Goal: Task Accomplishment & Management: Use online tool/utility

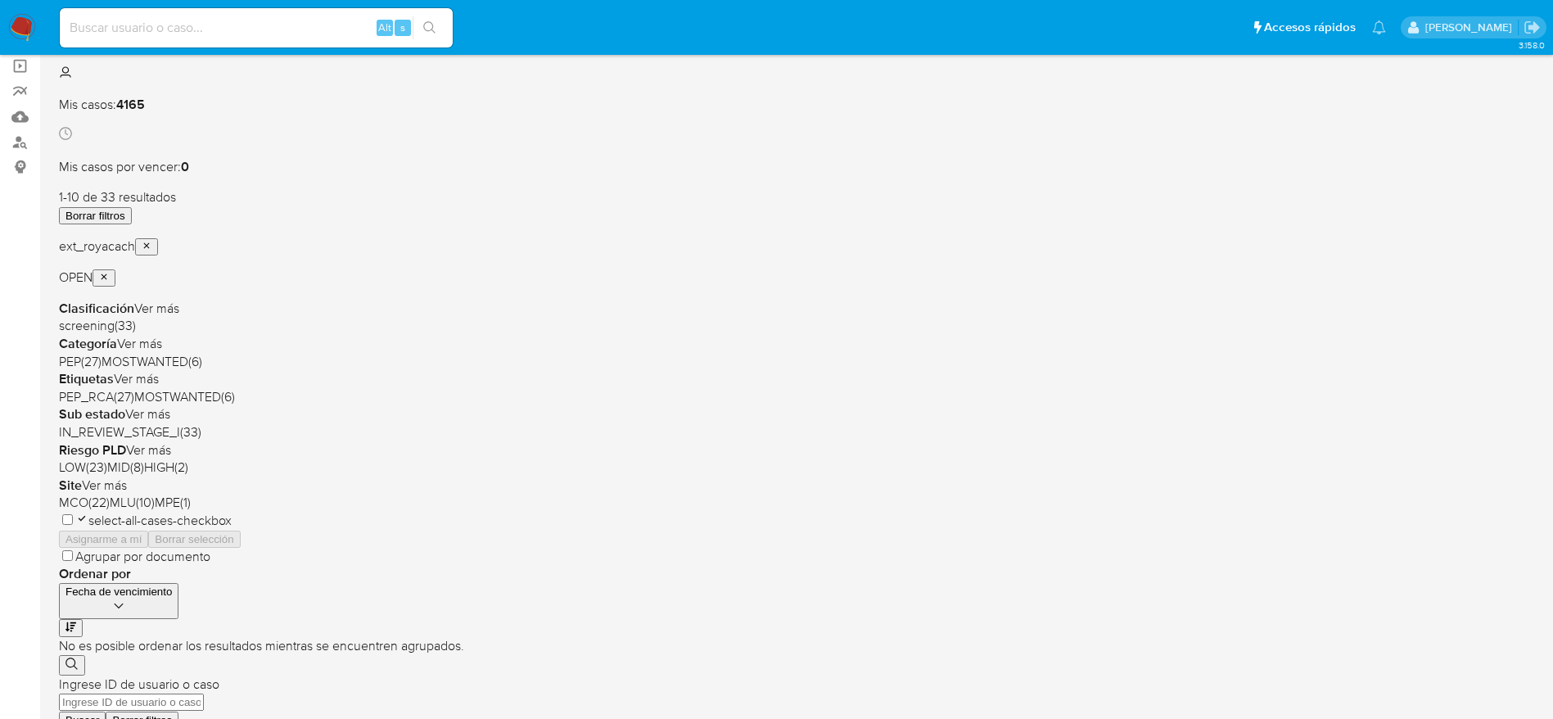
scroll to position [123, 0]
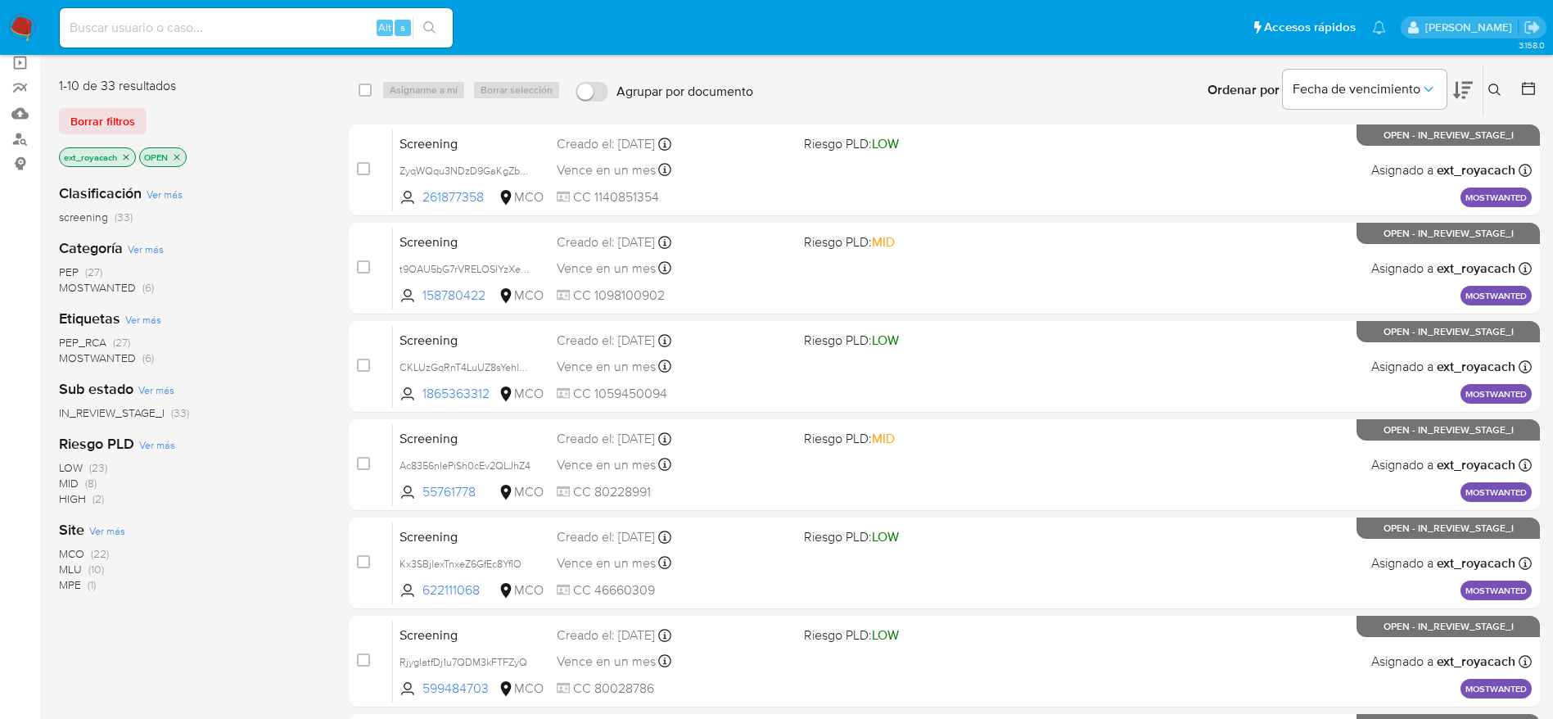
click at [137, 288] on span "MOSTWANTED (6)" at bounding box center [106, 288] width 95 height 16
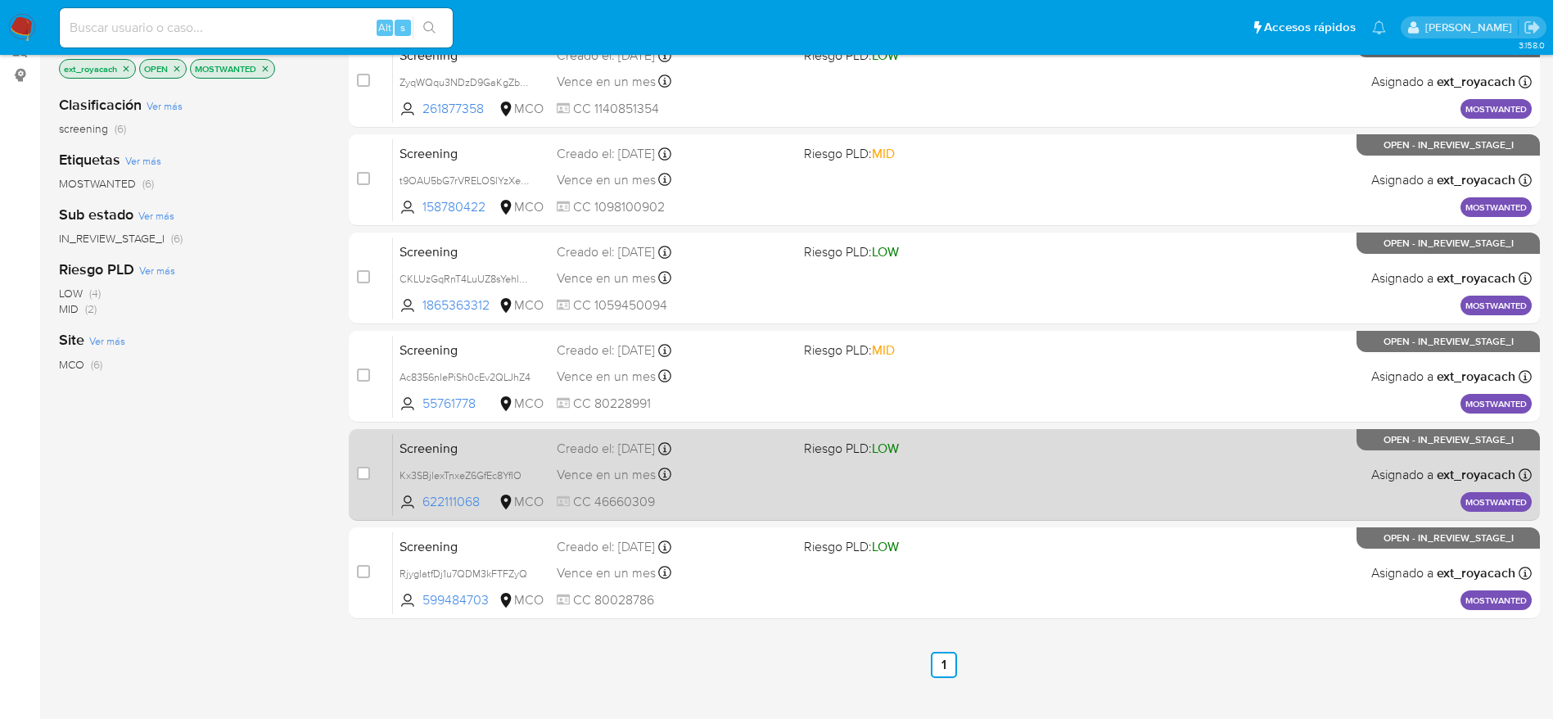
scroll to position [278, 0]
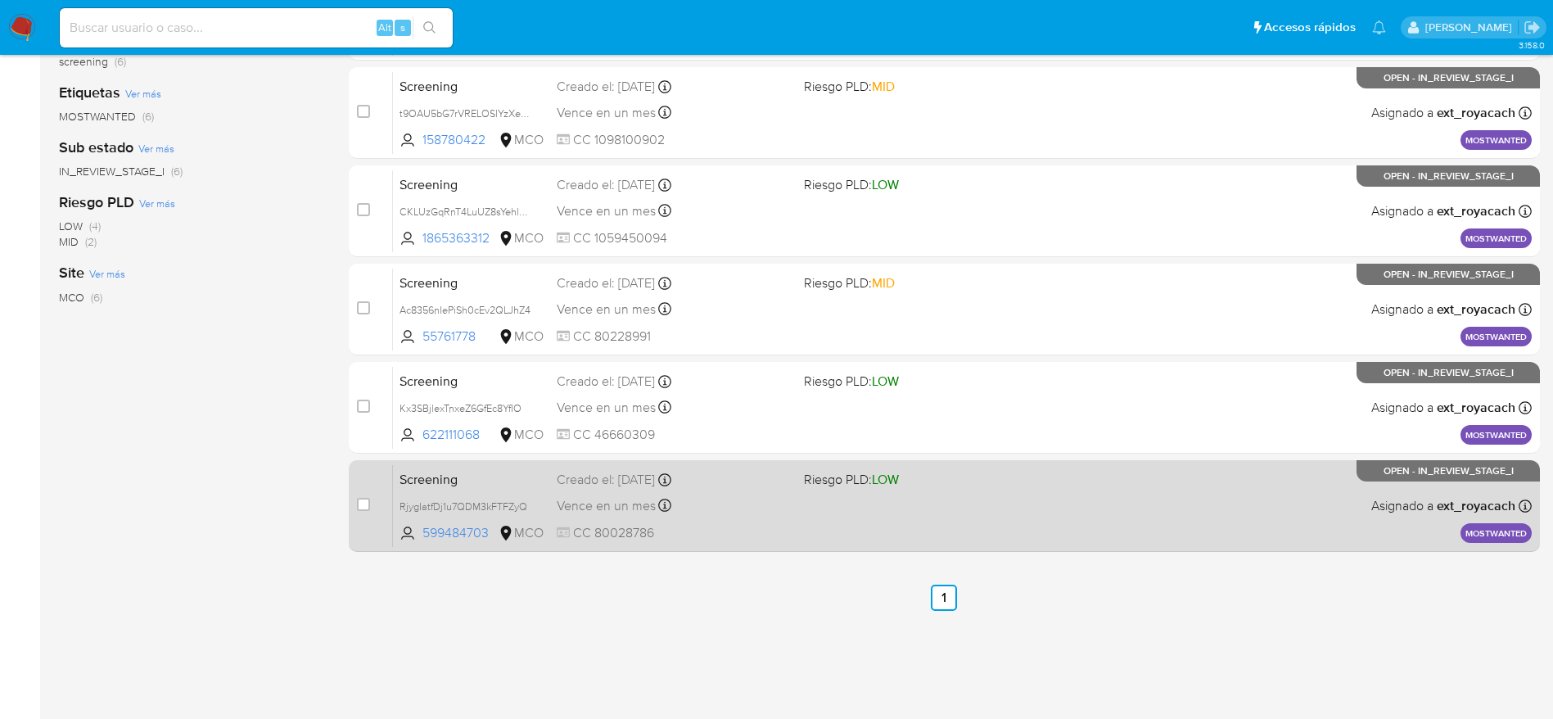
click at [833, 500] on div "Screening RjygIatfDj1u7QDM3kFTFZyQ 599484703 MCO Riesgo PLD: LOW Creado el: 11/…" at bounding box center [962, 505] width 1139 height 83
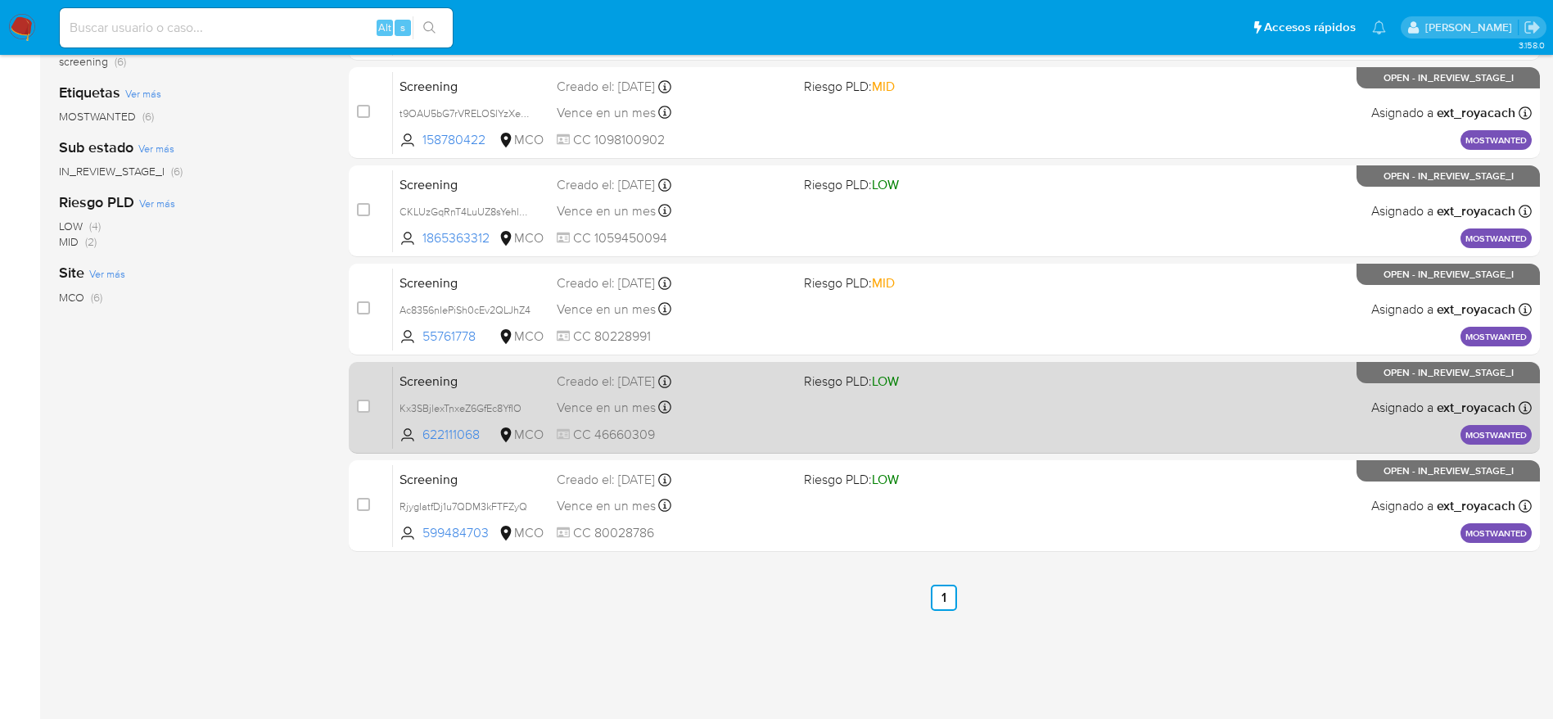
click at [715, 387] on div "Creado el: 11/09/2025 Creado el: 11/09/2025 16:44:51" at bounding box center [674, 382] width 234 height 18
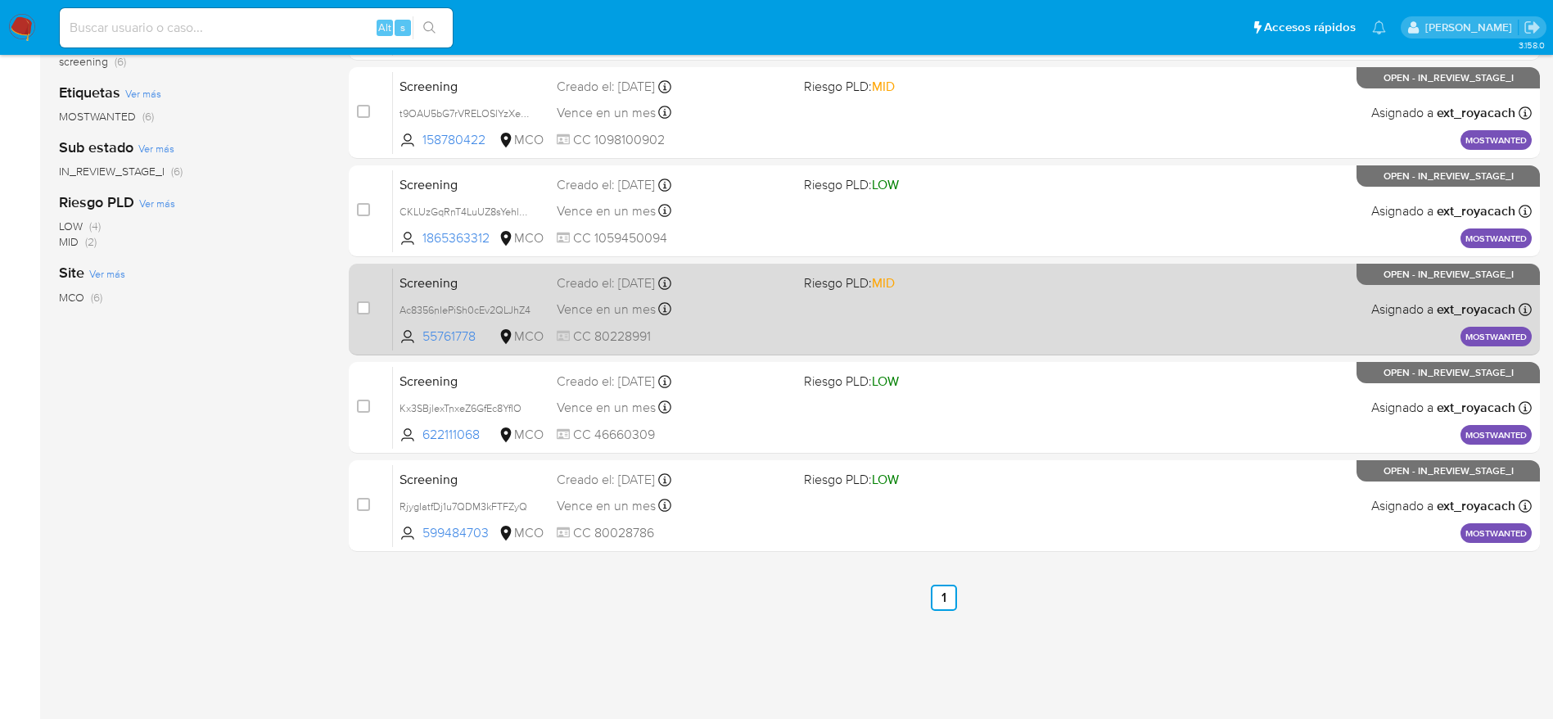
click at [615, 311] on span "Vence en un mes" at bounding box center [606, 309] width 99 height 18
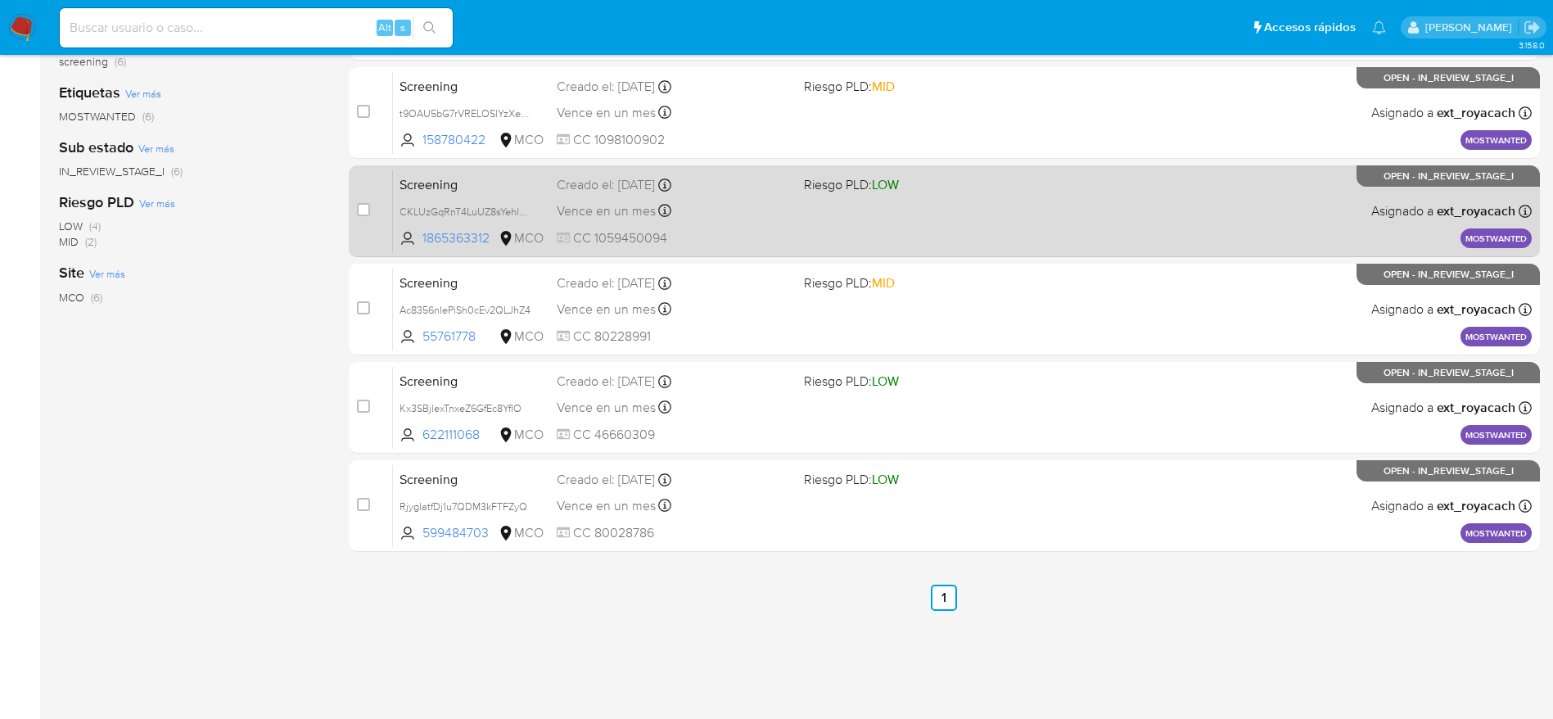
click at [644, 222] on div "Screening CKLUzGqRnT4LuUZ8sYehlkWn 1865363312 MCO Riesgo PLD: LOW Creado el: 12…" at bounding box center [962, 210] width 1139 height 83
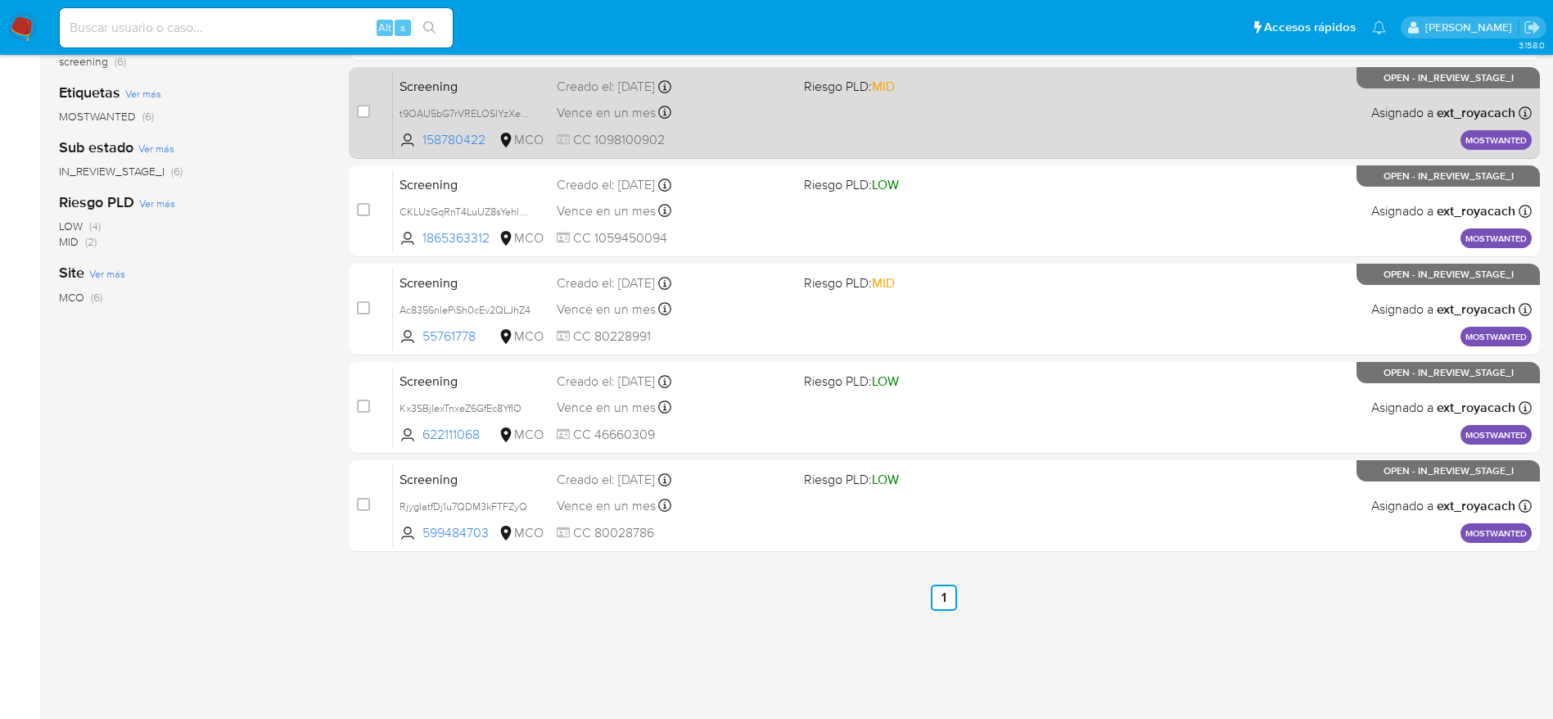
click at [609, 98] on div "Screening t9OAU5bG7rVRELOSlYzXepe2 158780422 MCO Riesgo PLD: MID Creado el: 12/…" at bounding box center [962, 112] width 1139 height 83
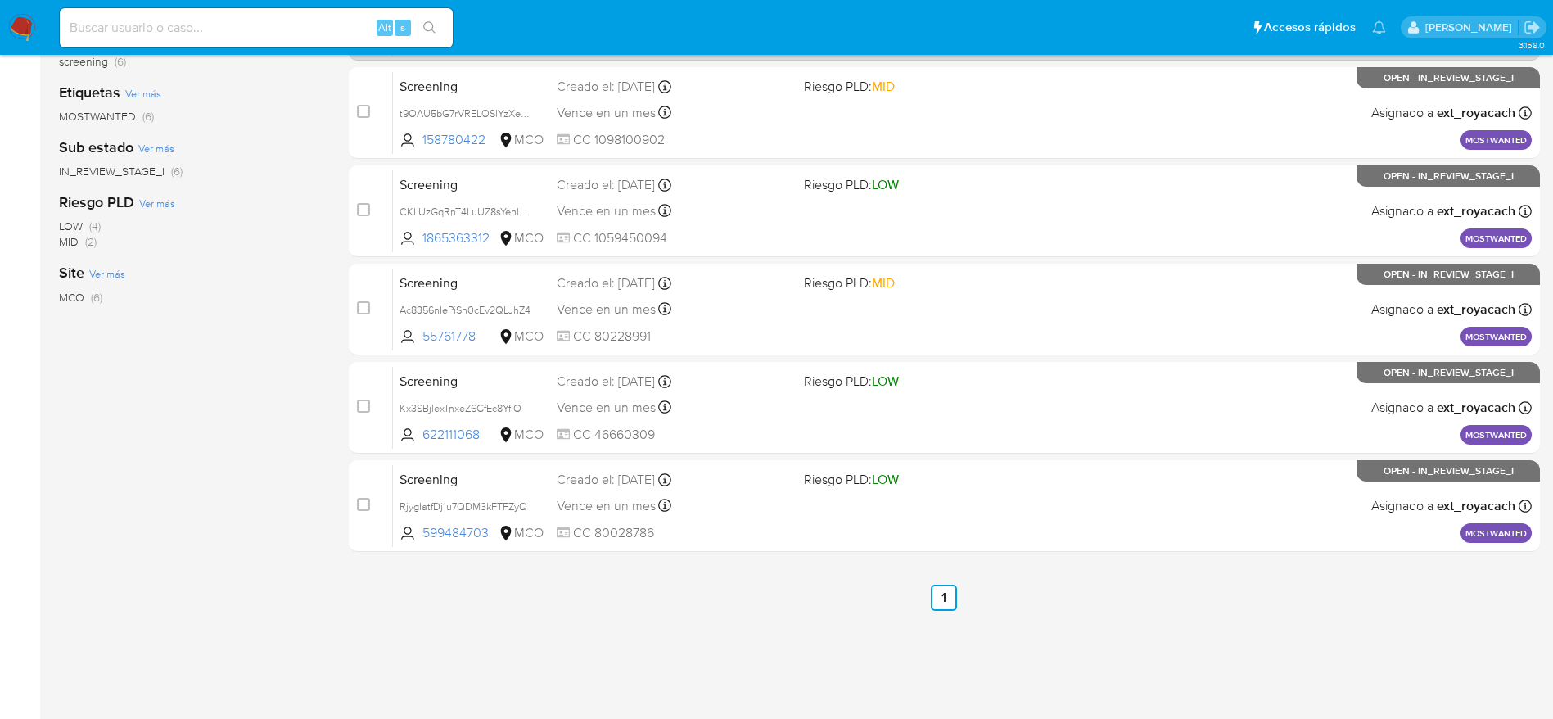
scroll to position [0, 0]
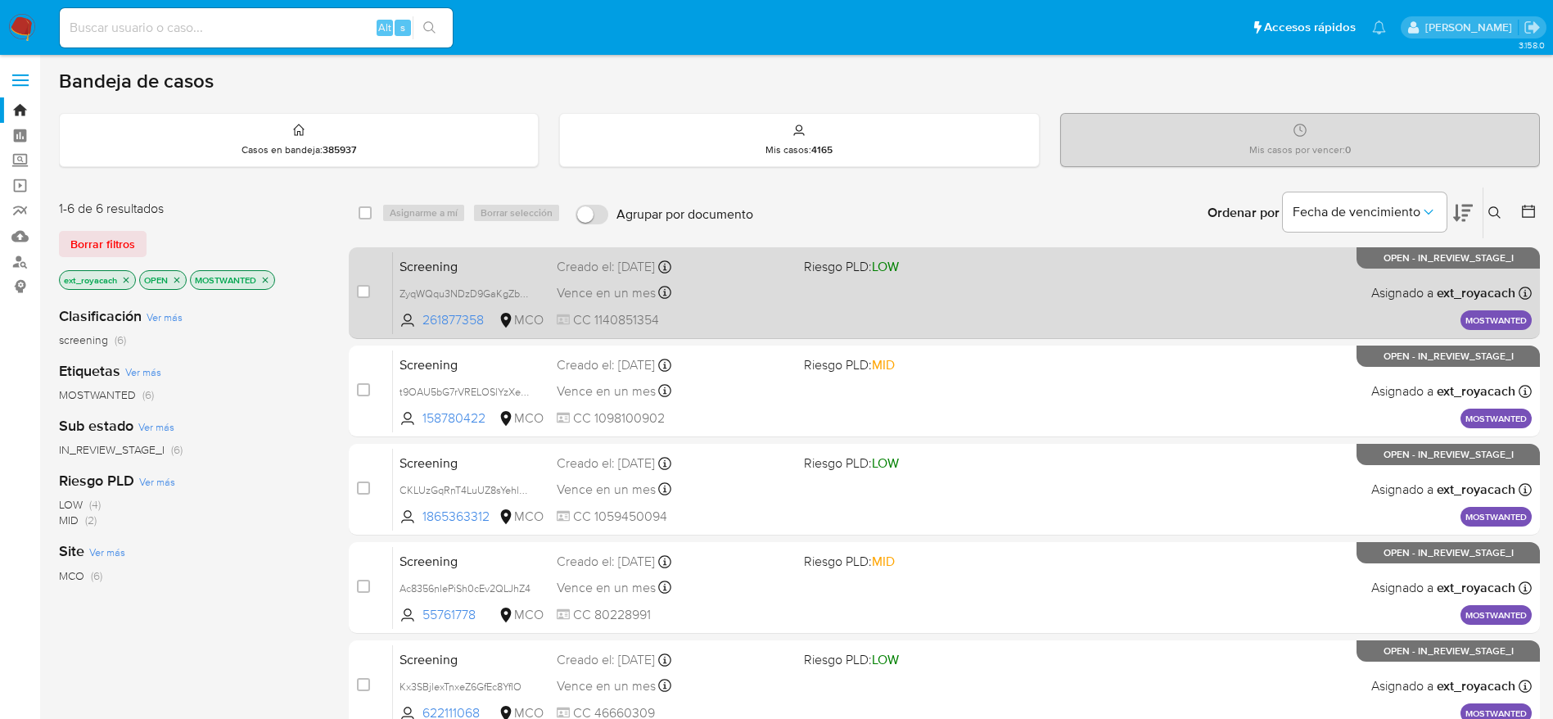
click at [662, 312] on span "CC 1140851354" at bounding box center [674, 320] width 234 height 18
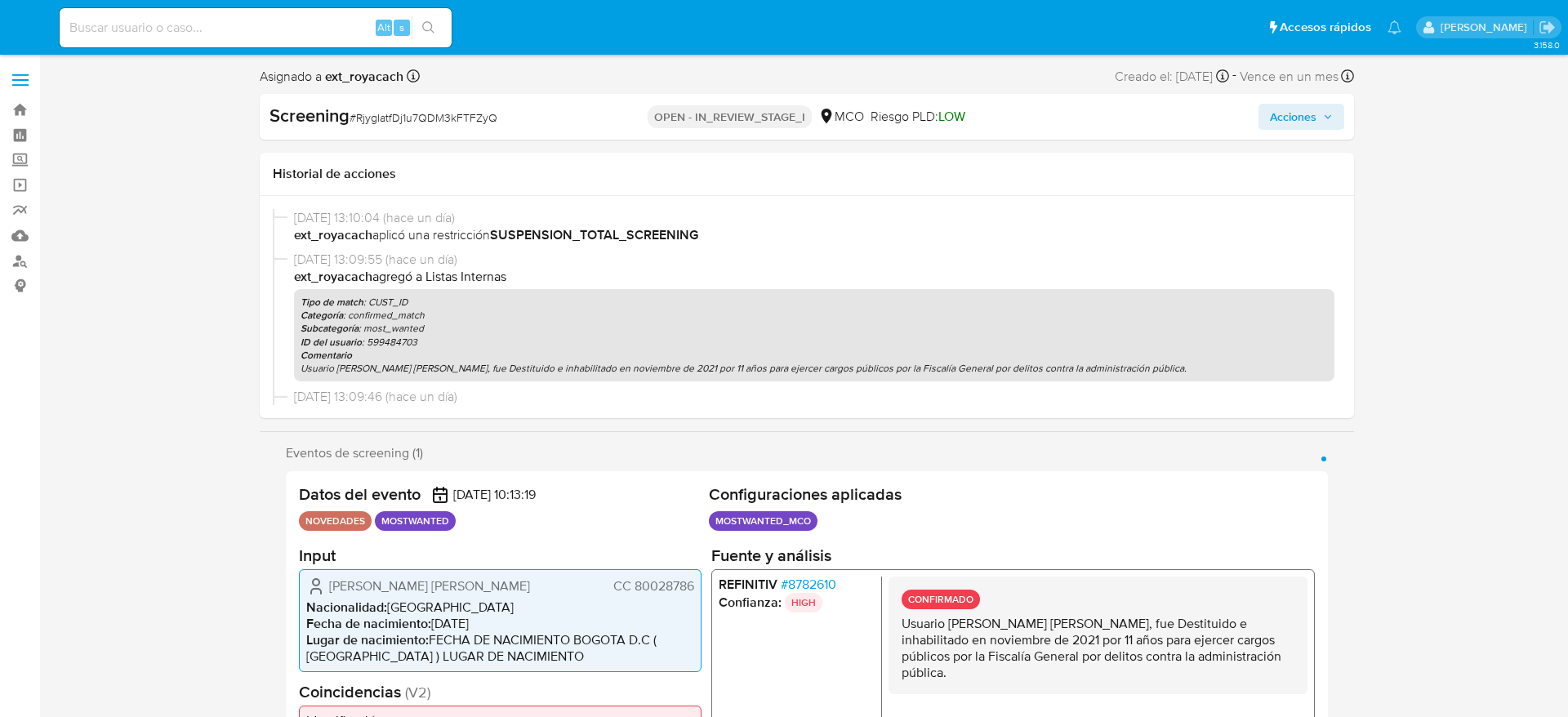
select select "10"
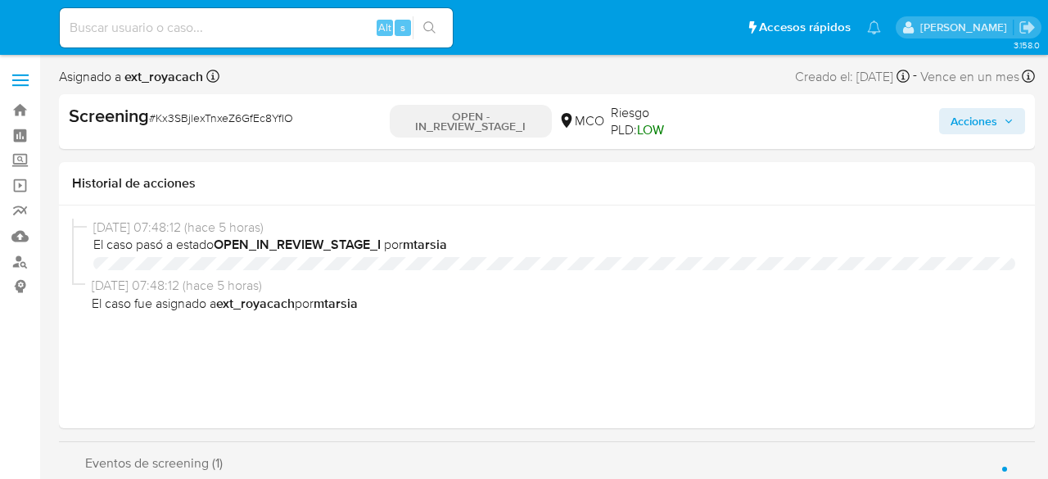
select select "10"
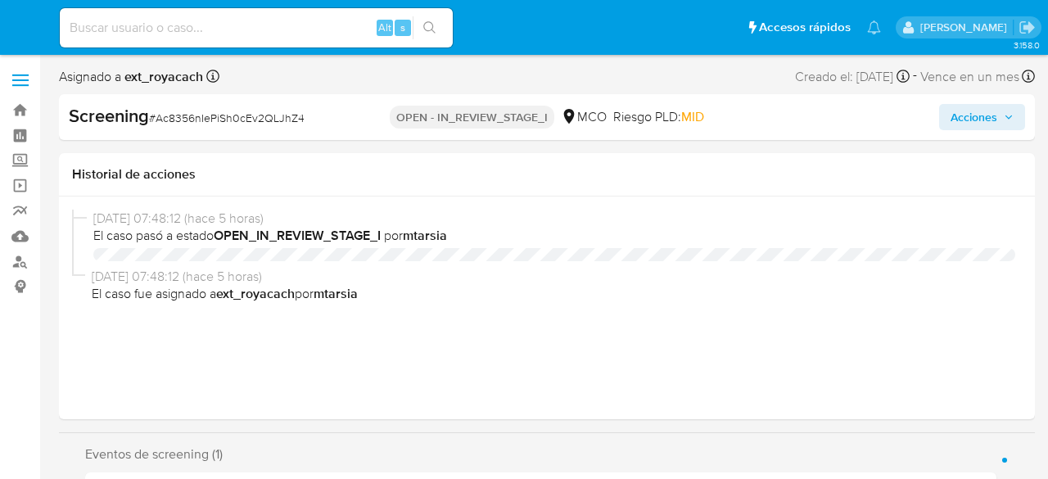
select select "10"
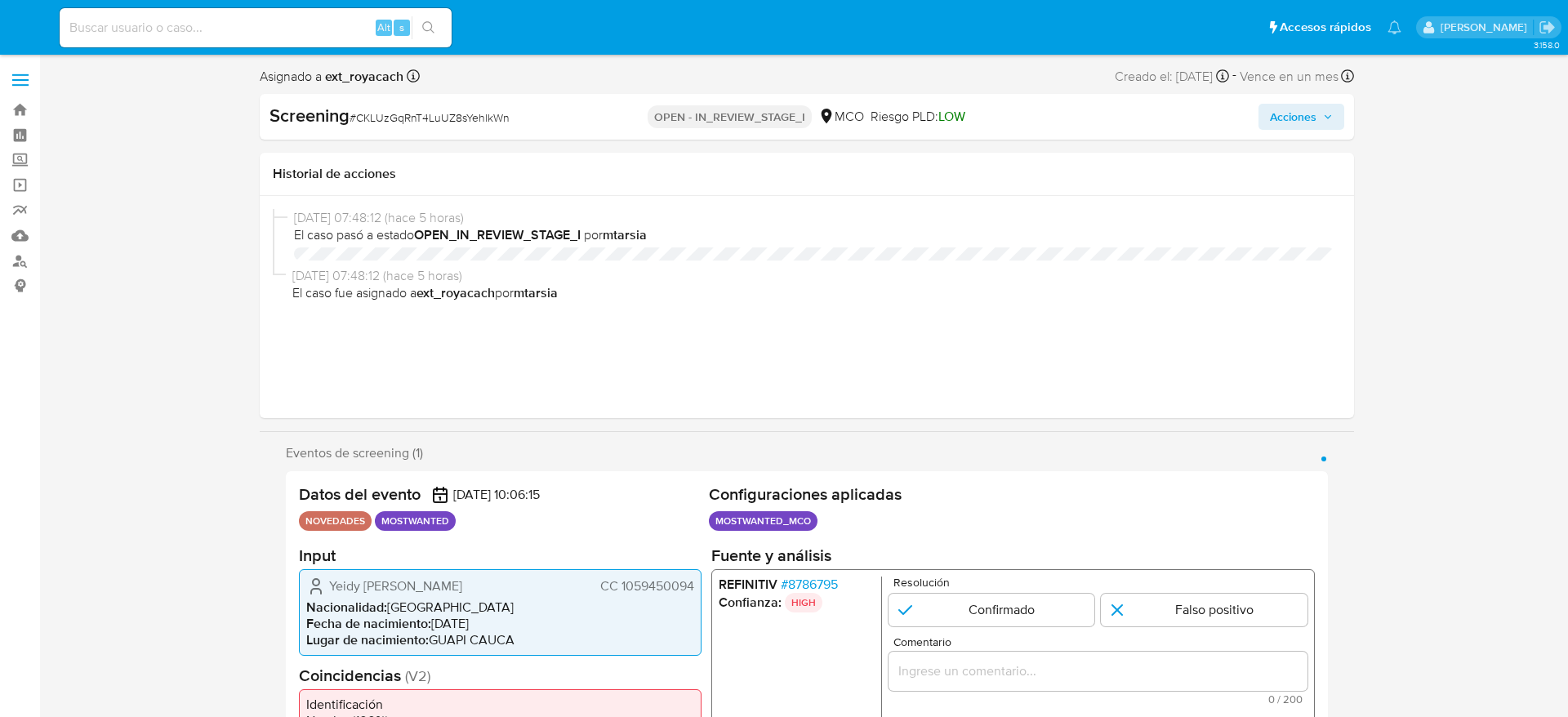
select select "10"
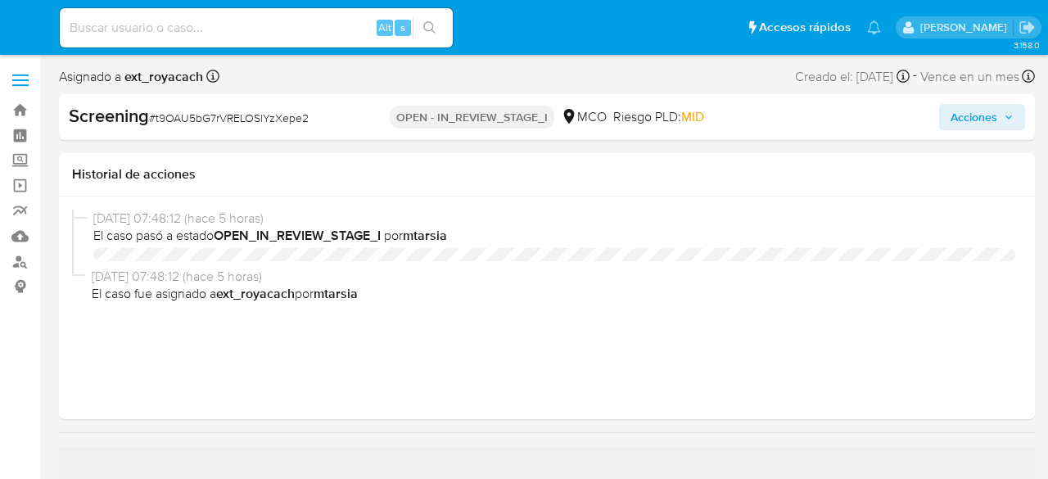
select select "10"
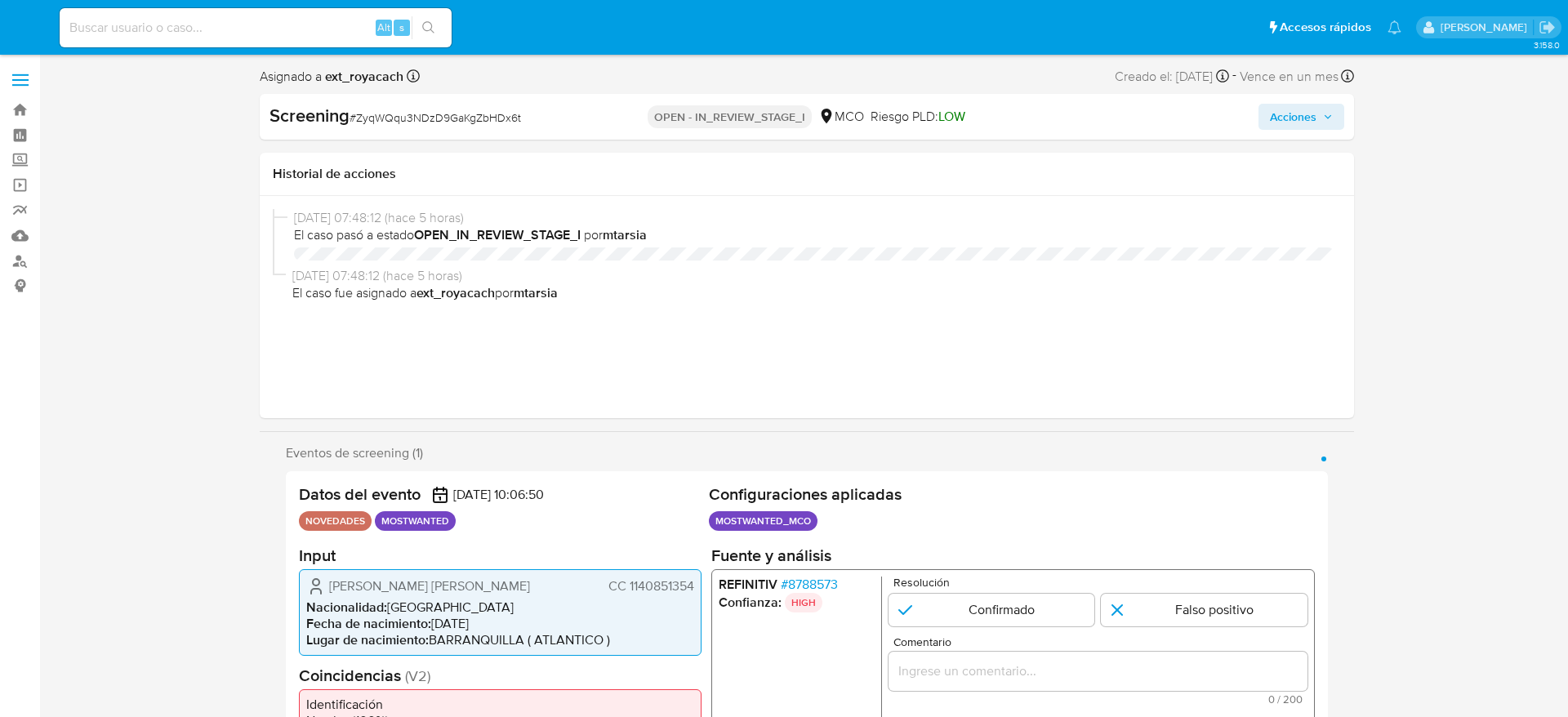
select select "10"
